Goal: Transaction & Acquisition: Purchase product/service

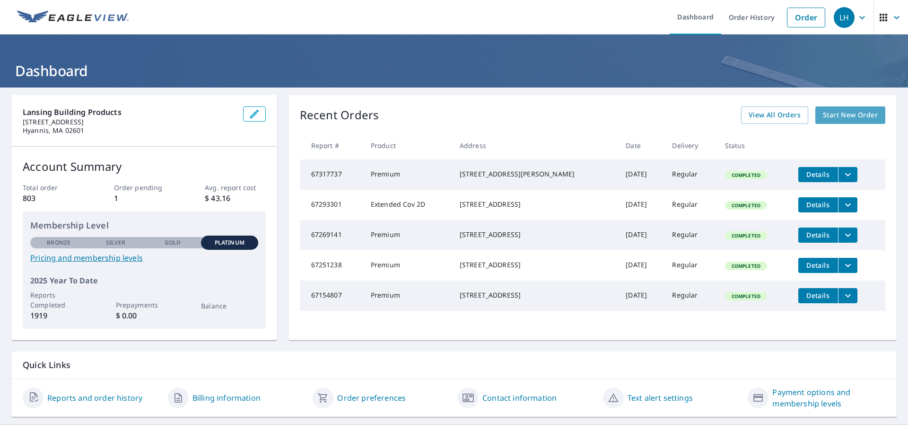
click at [840, 114] on span "Start New Order" at bounding box center [850, 115] width 55 height 12
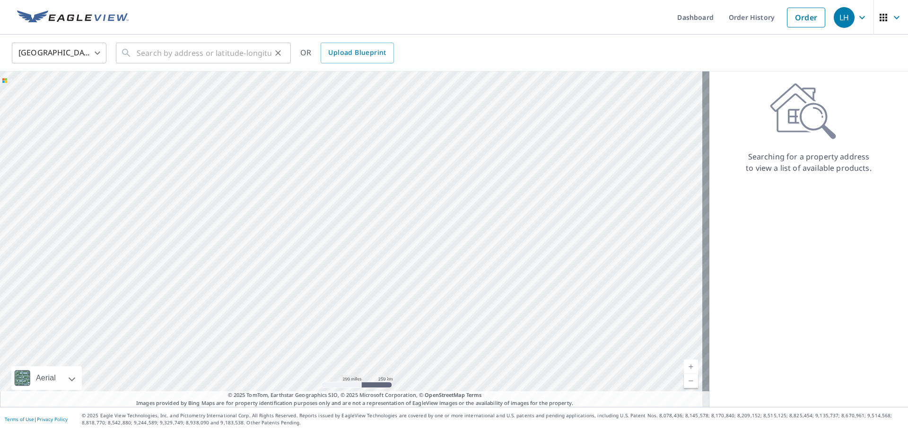
click at [135, 53] on div "​" at bounding box center [203, 53] width 175 height 21
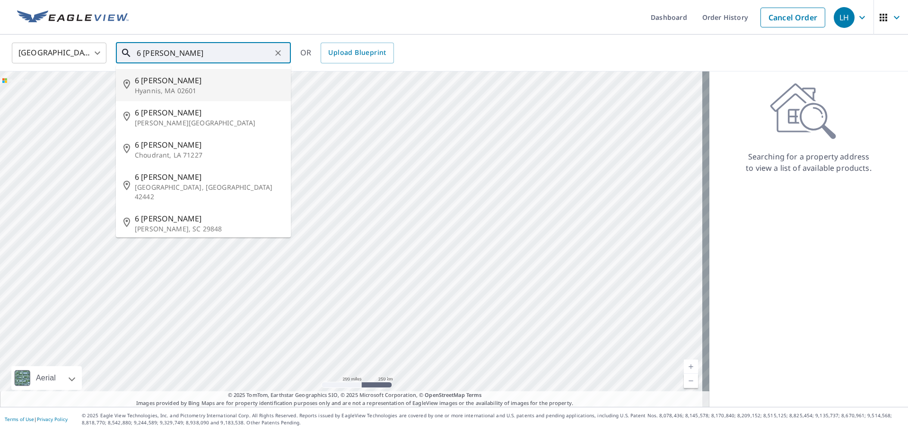
click at [154, 86] on p "Hyannis, MA 02601" at bounding box center [209, 90] width 149 height 9
type input "[STREET_ADDRESS][PERSON_NAME]"
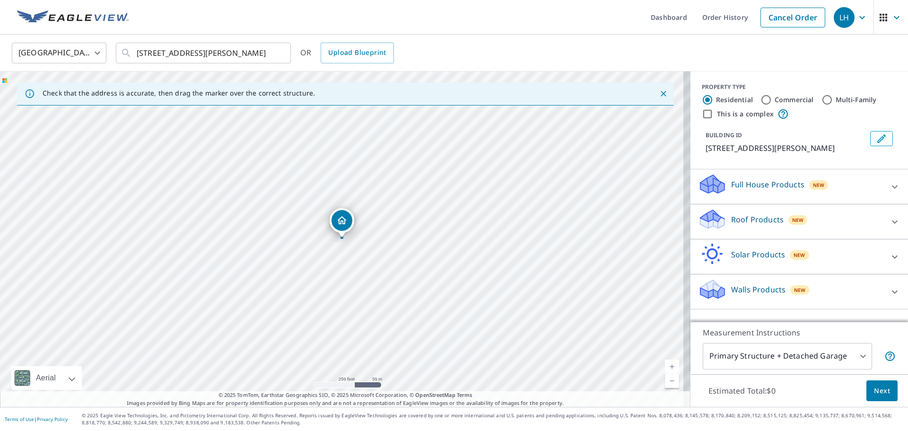
click at [889, 219] on icon at bounding box center [894, 221] width 11 height 11
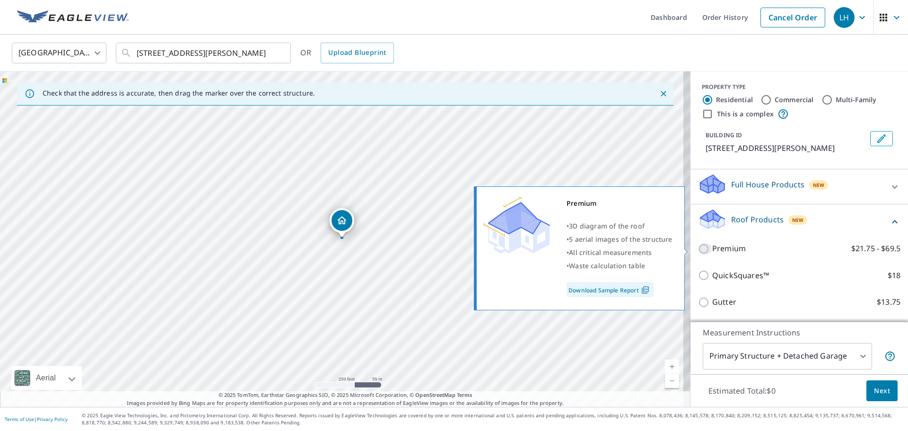
click at [698, 247] on input "Premium $21.75 - $69.5" at bounding box center [705, 248] width 14 height 11
checkbox input "true"
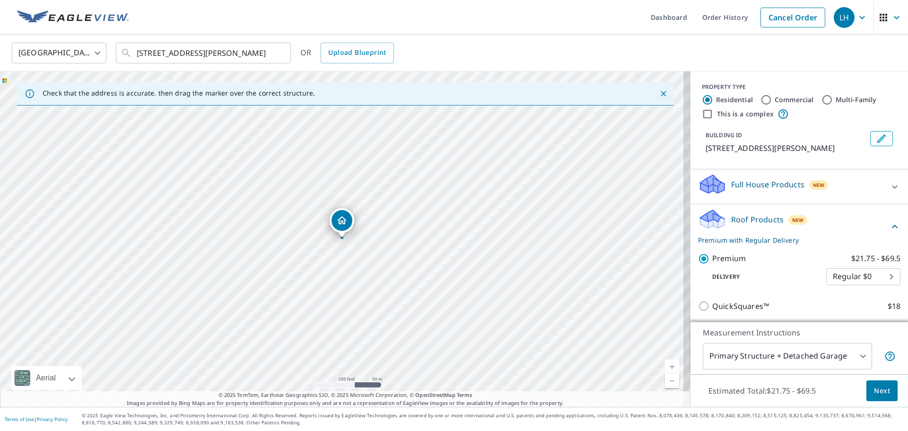
click at [876, 389] on span "Next" at bounding box center [882, 391] width 16 height 12
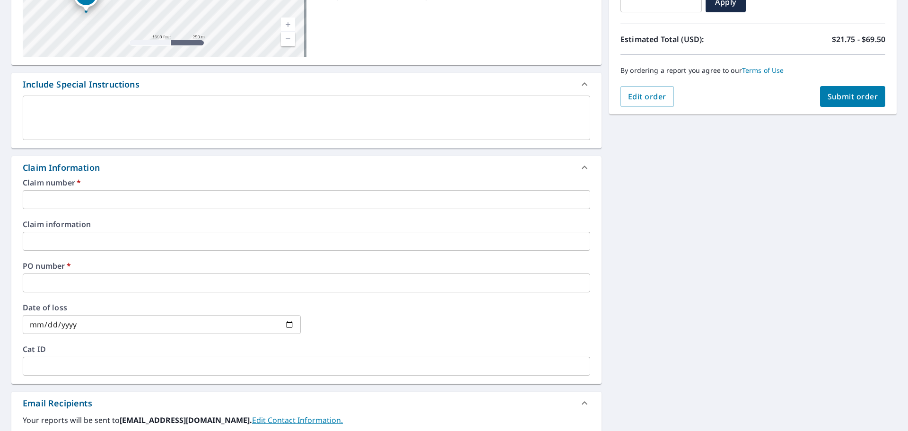
scroll to position [237, 0]
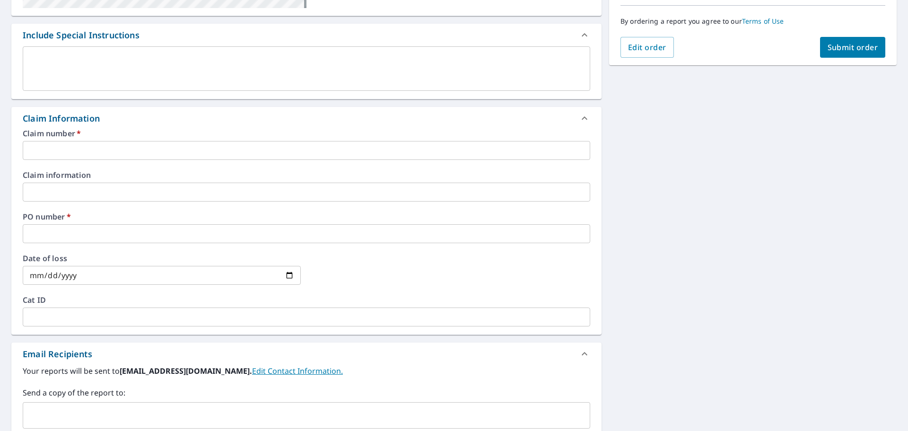
click at [40, 149] on input "text" at bounding box center [307, 150] width 568 height 19
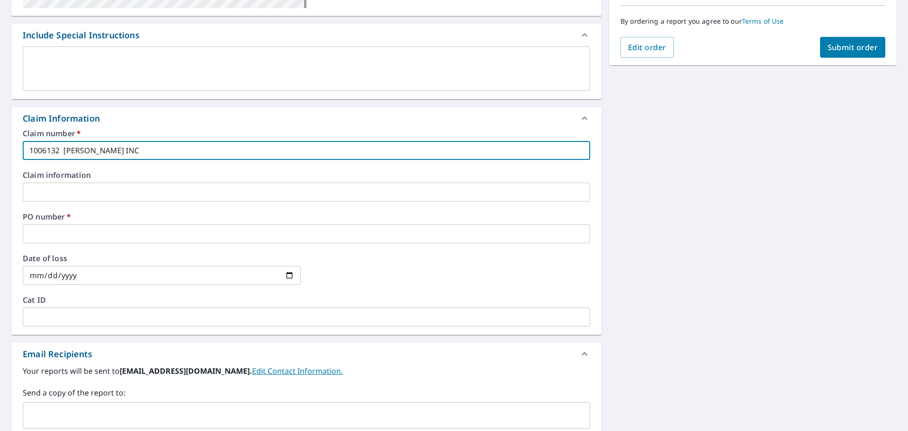
type input "1006132 [PERSON_NAME] INC"
click at [37, 234] on input "text" at bounding box center [307, 233] width 568 height 19
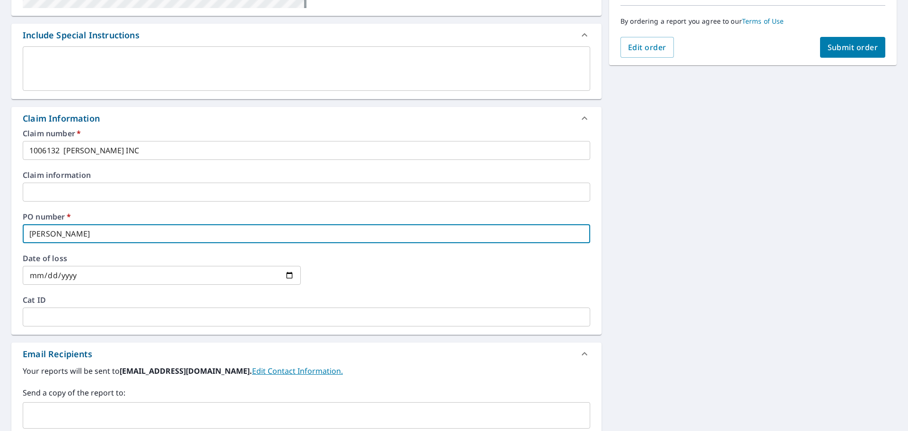
type input "[PERSON_NAME]"
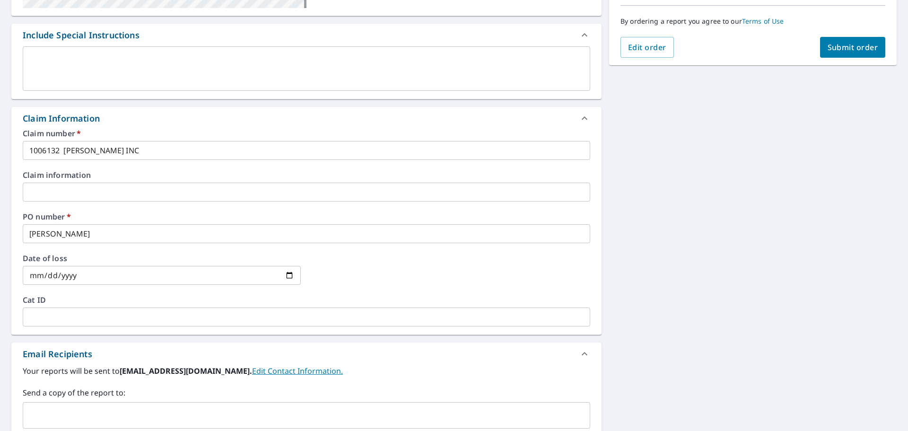
click at [655, 298] on div "[STREET_ADDRESS][PERSON_NAME] Aerial Road A standard road map Aerial A detailed…" at bounding box center [454, 198] width 908 height 694
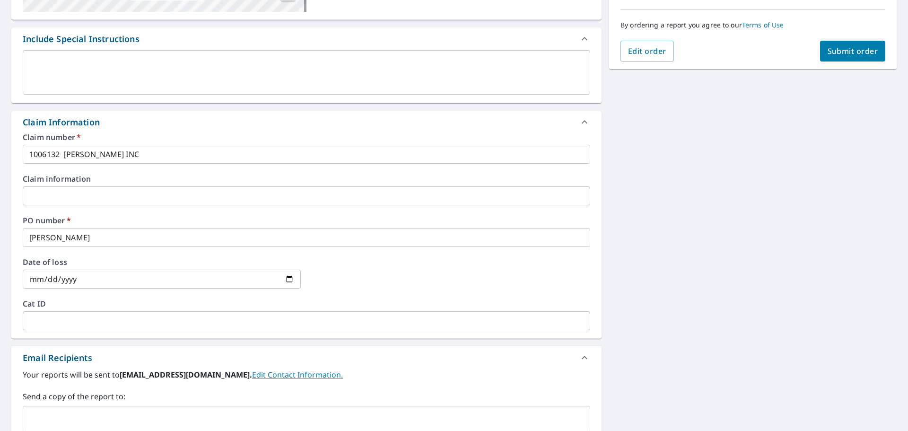
scroll to position [44, 0]
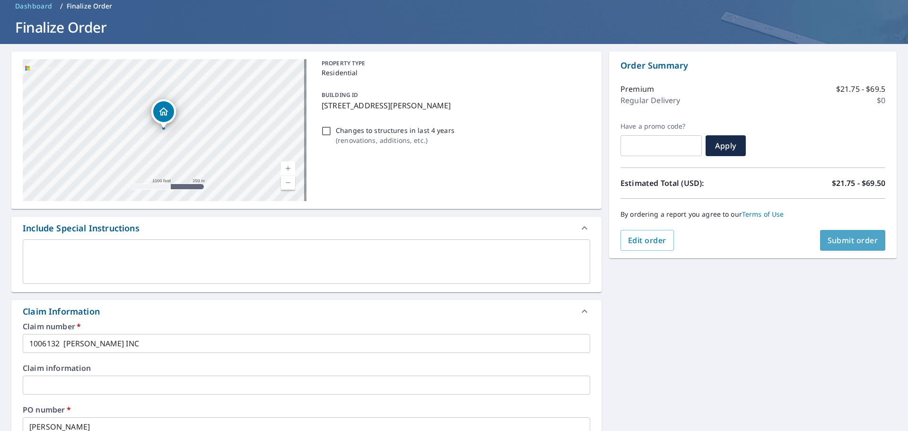
click at [849, 237] on span "Submit order" at bounding box center [853, 240] width 51 height 10
